Goal: Check status: Check status

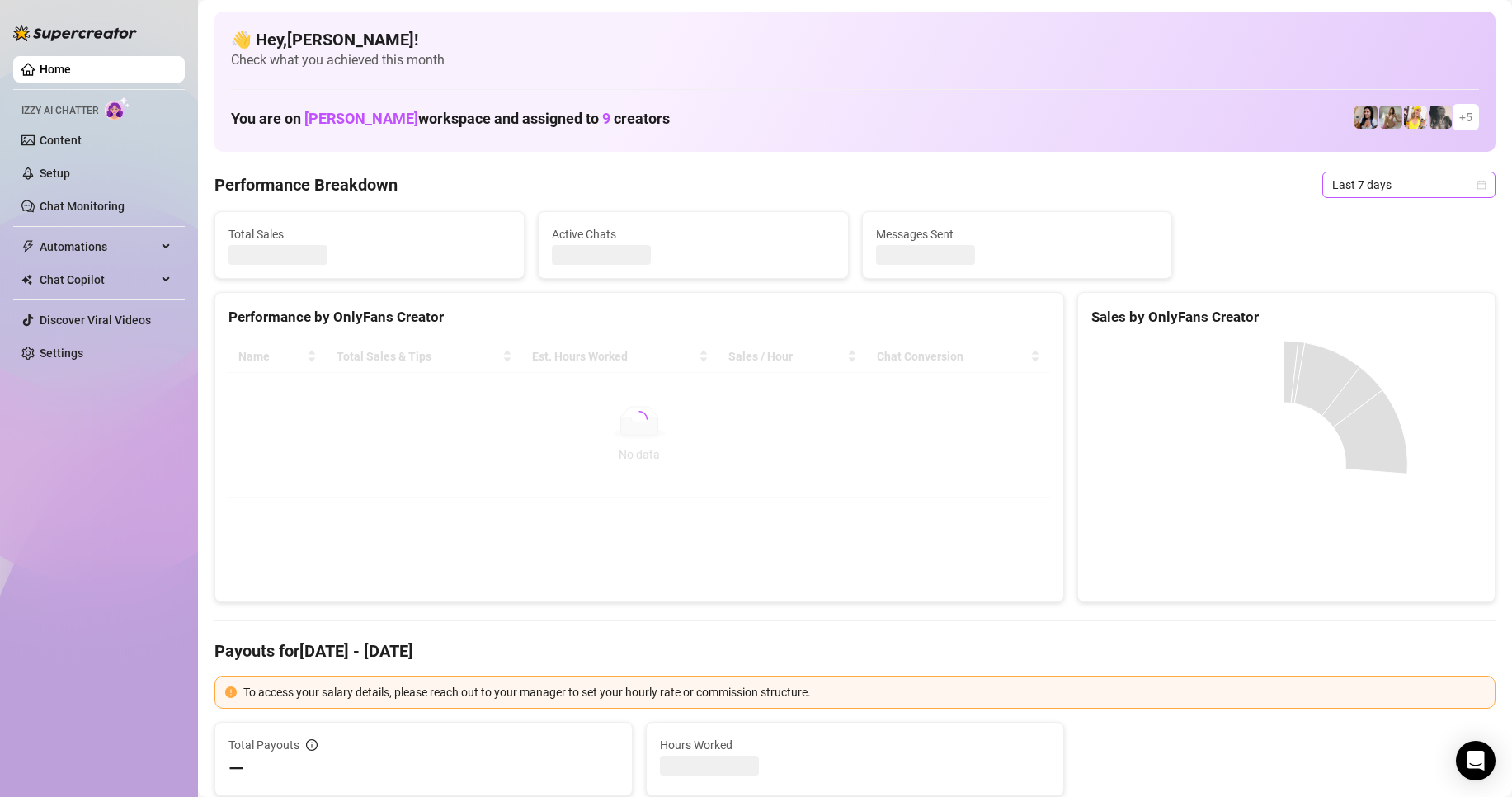
click at [1377, 185] on span "Last 7 days" at bounding box center [1408, 185] width 154 height 25
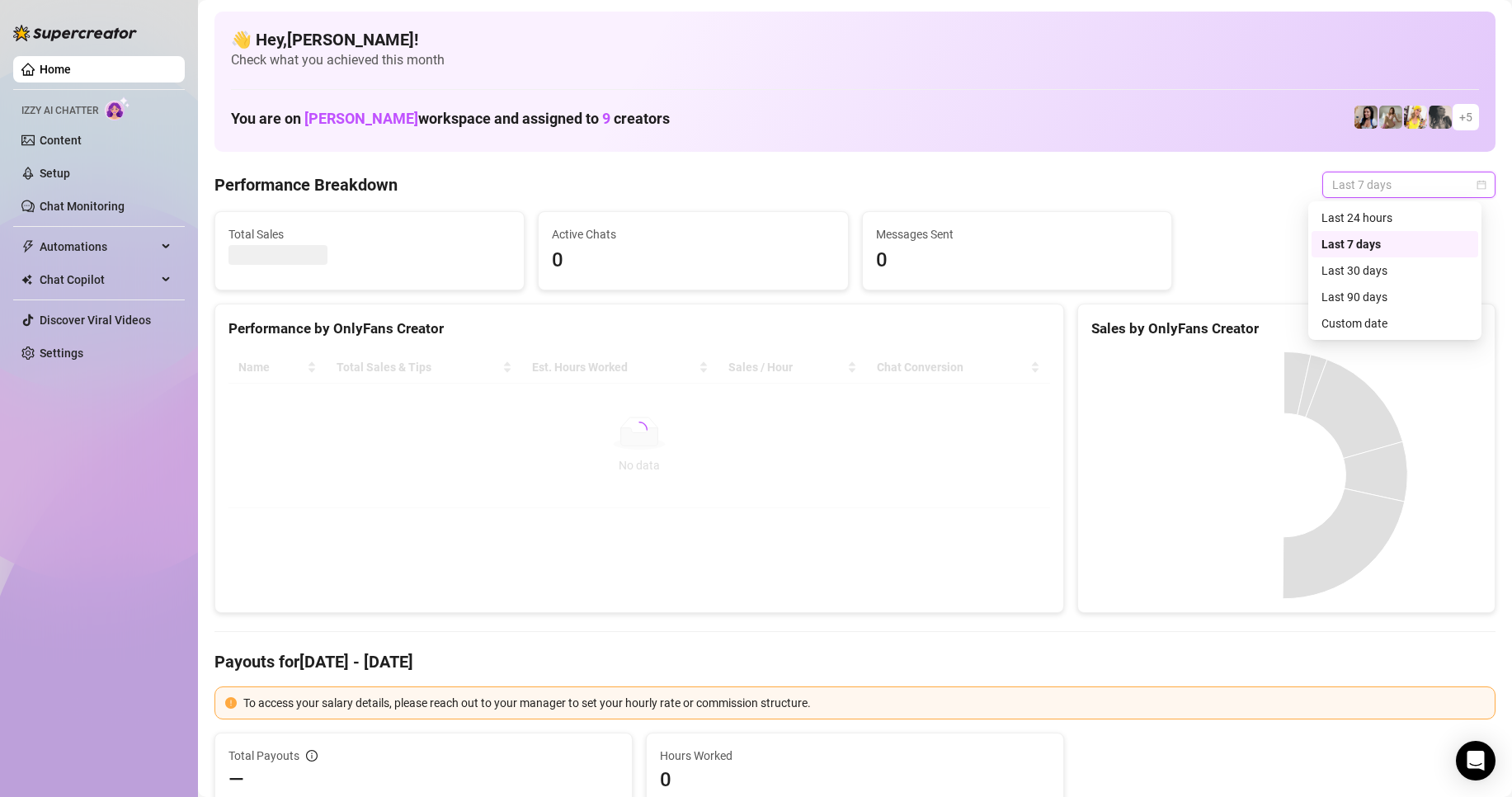
click at [1352, 216] on div "Last 24 hours" at bounding box center [1395, 218] width 147 height 18
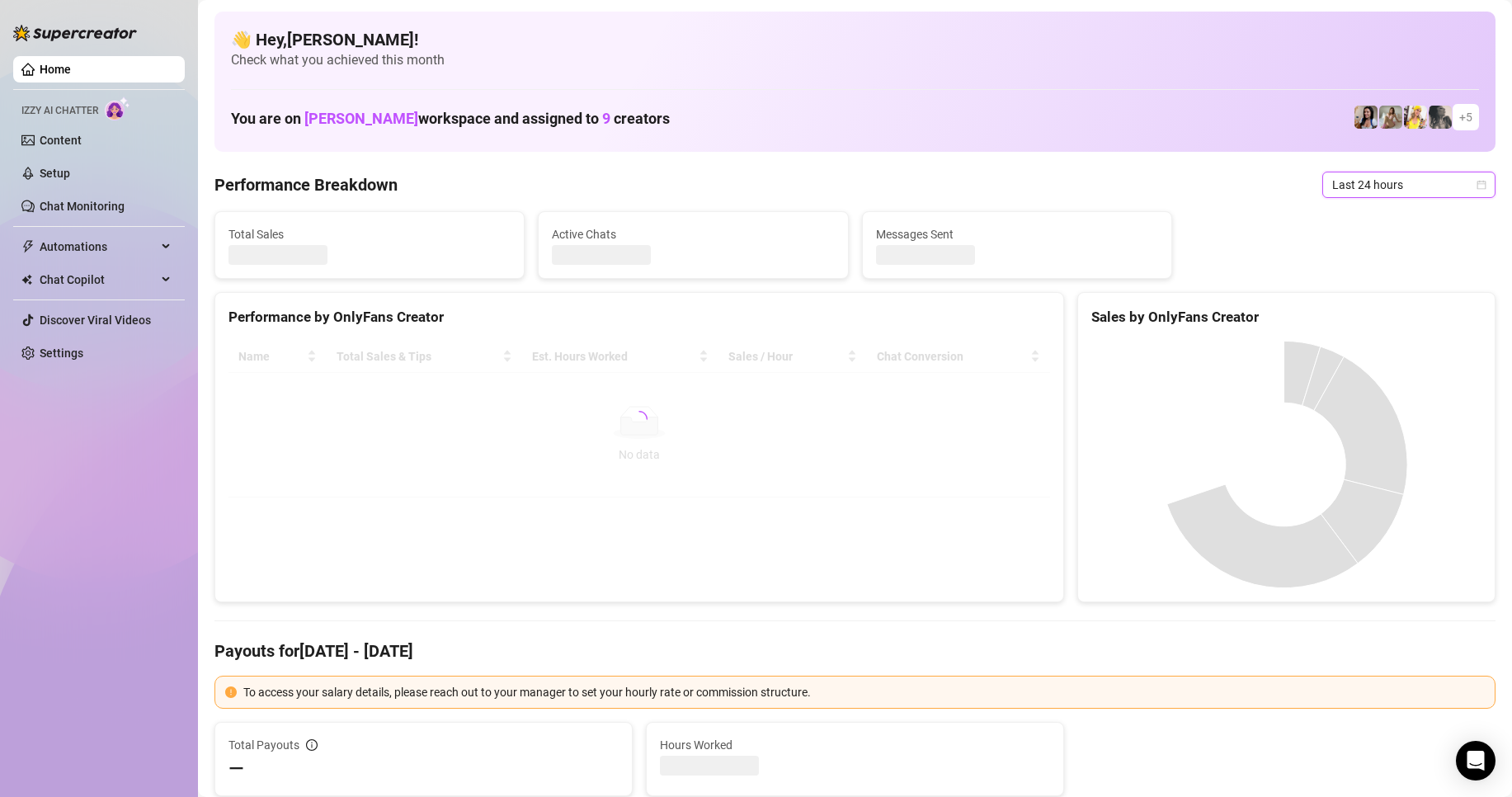
click at [1117, 189] on div "Performance Breakdown Last 24 hours Last 24 hours" at bounding box center [855, 184] width 1281 height 26
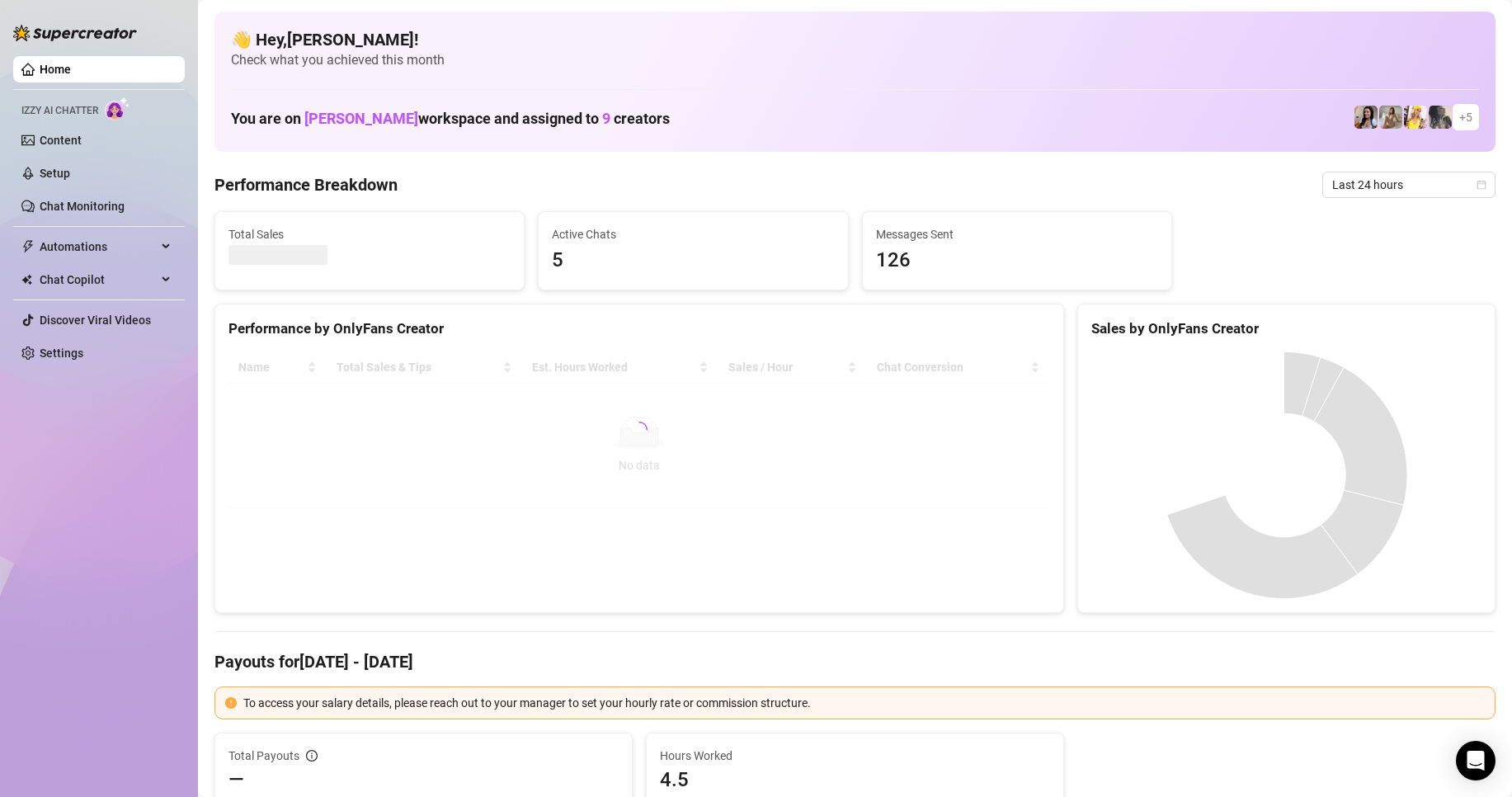
click at [1117, 189] on div "Performance Breakdown Last 24 hours" at bounding box center [855, 184] width 1281 height 26
click at [1390, 188] on span "Last 24 hours" at bounding box center [1408, 185] width 154 height 25
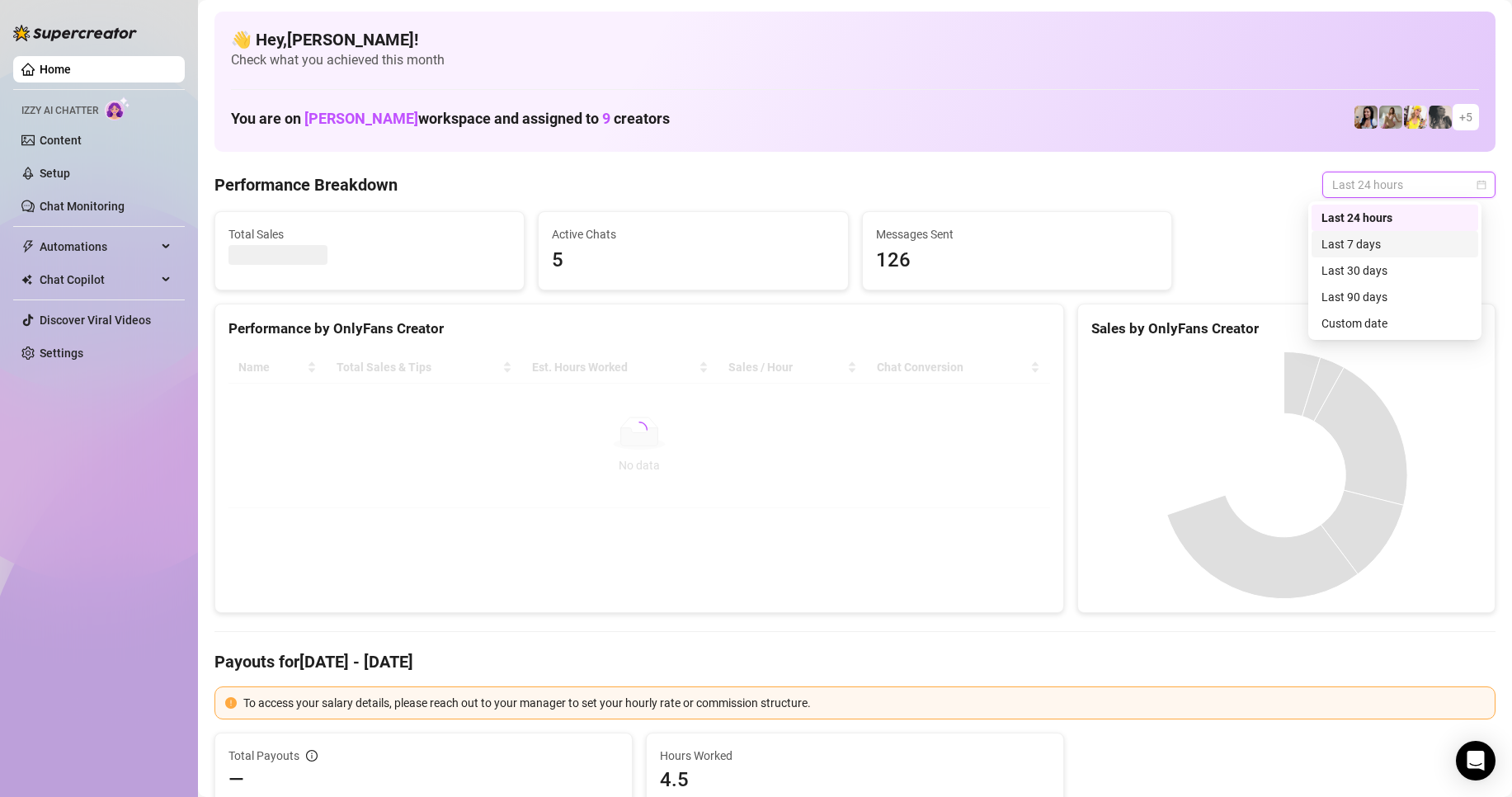
click at [1356, 236] on div "Last 7 days" at bounding box center [1395, 244] width 147 height 18
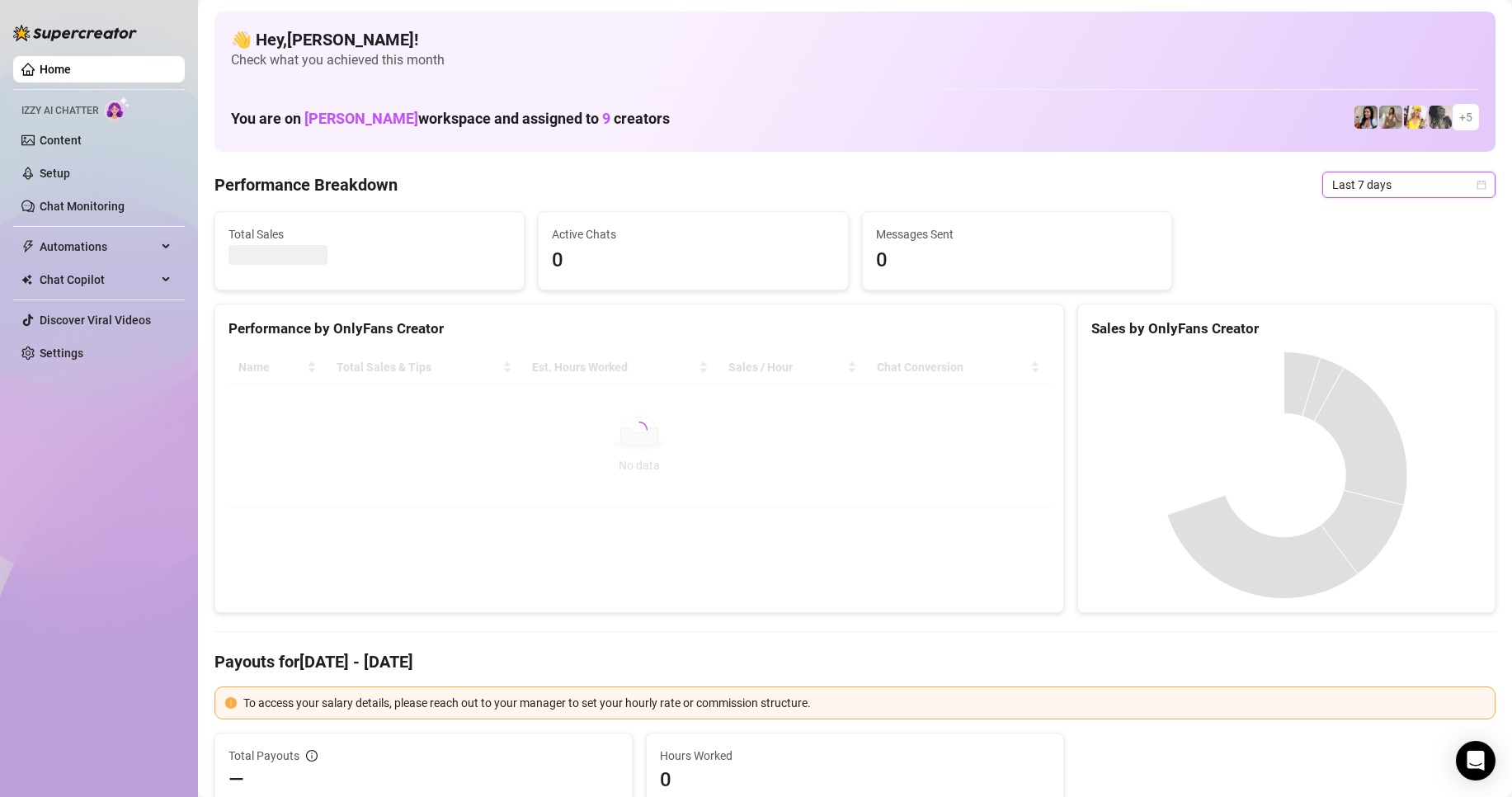
click at [1356, 180] on span "Last 7 days" at bounding box center [1408, 185] width 154 height 25
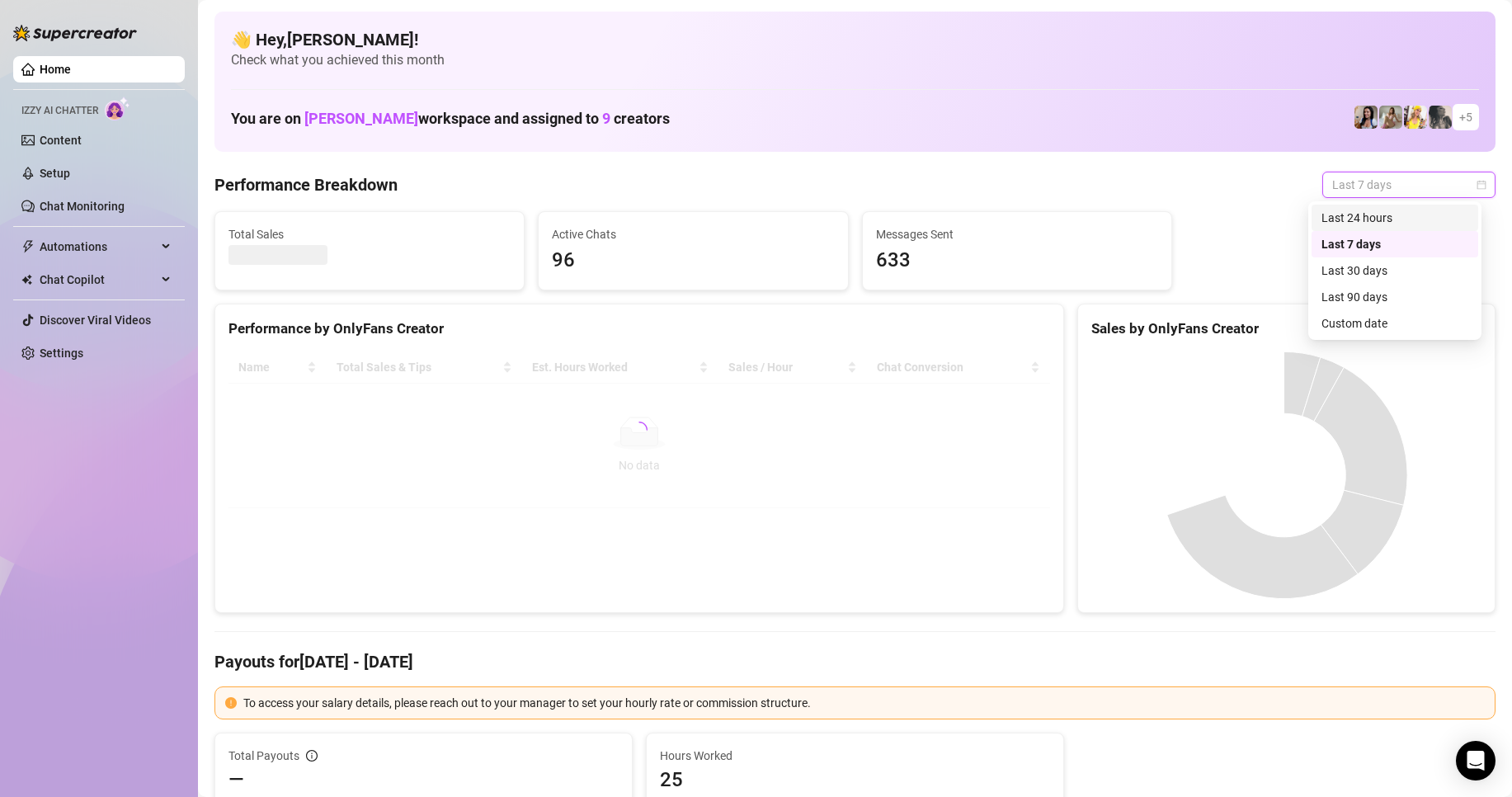
click at [1350, 210] on div "Last 24 hours" at bounding box center [1395, 218] width 147 height 18
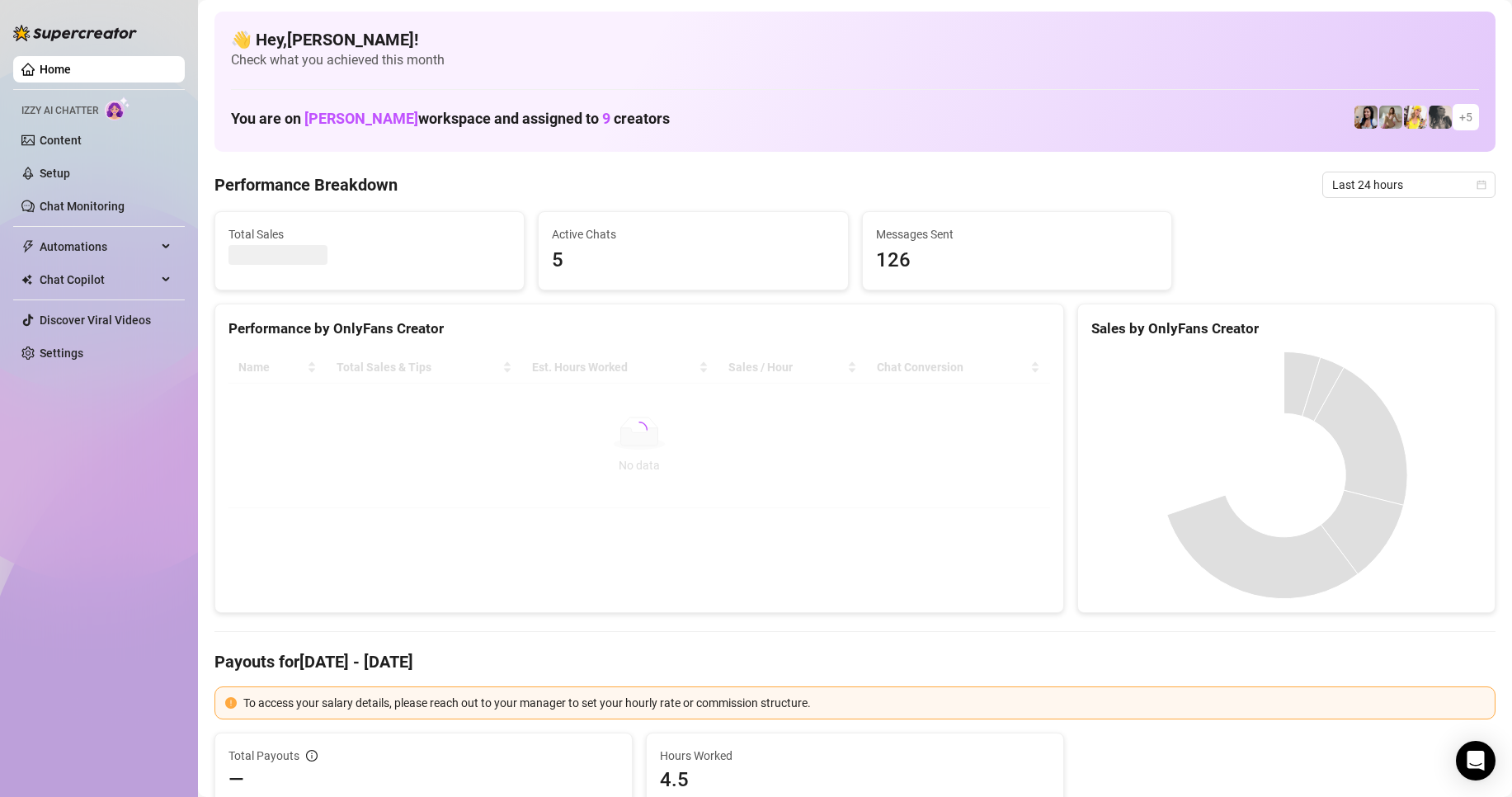
click at [838, 190] on div "Performance Breakdown Last 24 hours" at bounding box center [855, 184] width 1281 height 26
